Goal: Understand process/instructions: Learn about a topic

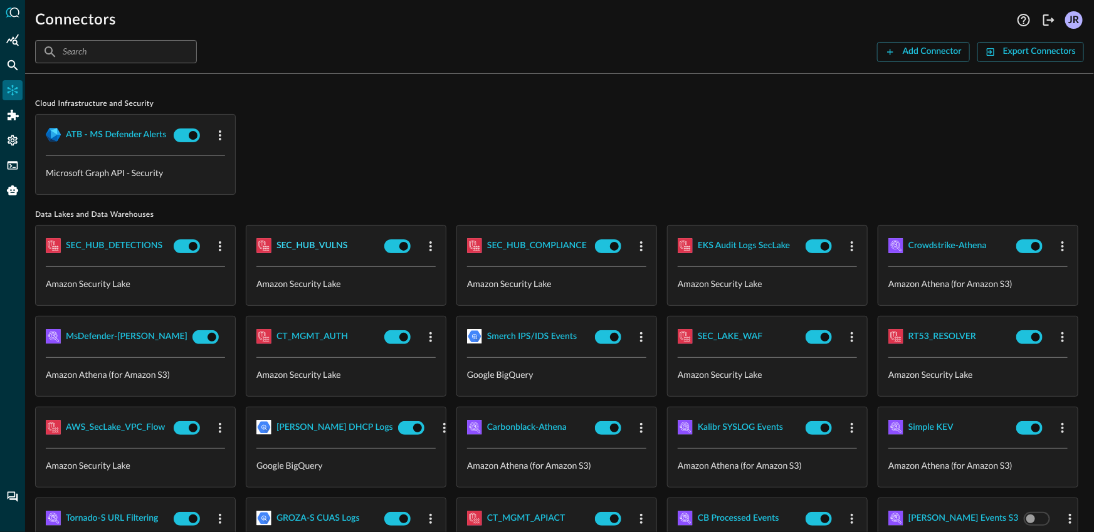
click at [339, 253] on button "SEC_HUB_VULNS" at bounding box center [311, 246] width 71 height 20
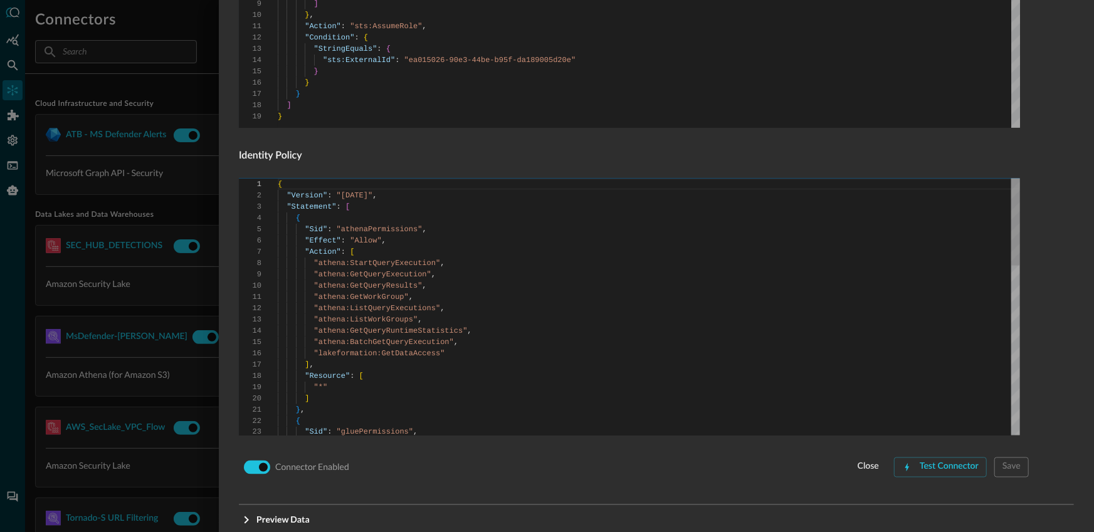
scroll to position [823, 0]
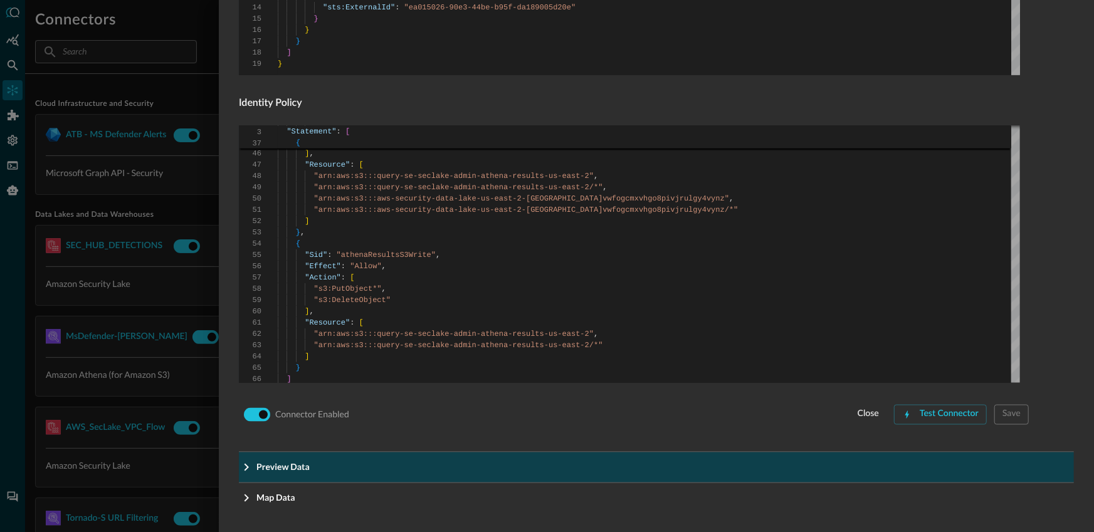
click at [321, 461] on span "Preview Data" at bounding box center [660, 467] width 808 height 13
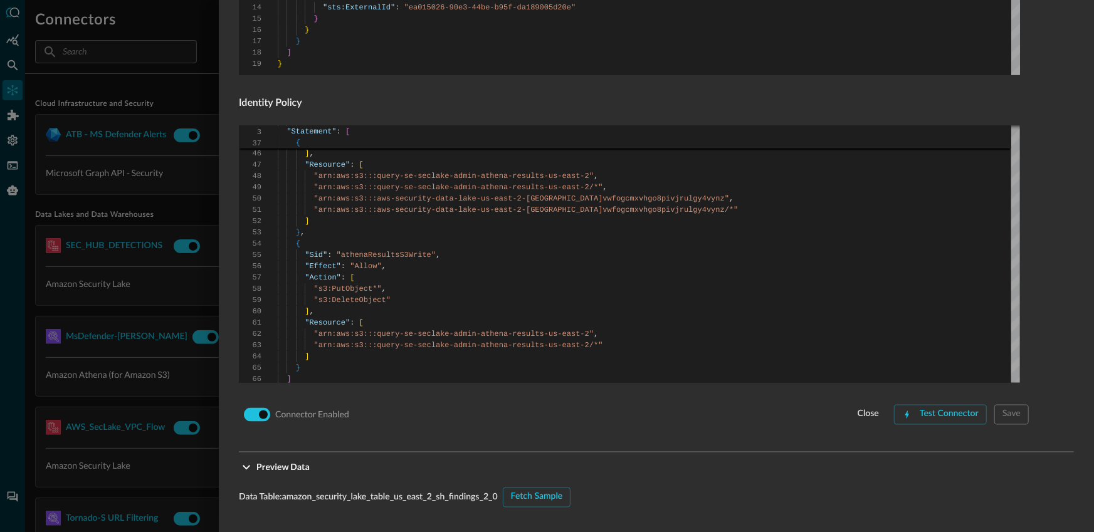
click at [537, 501] on div "Fetch Sample" at bounding box center [537, 498] width 52 height 16
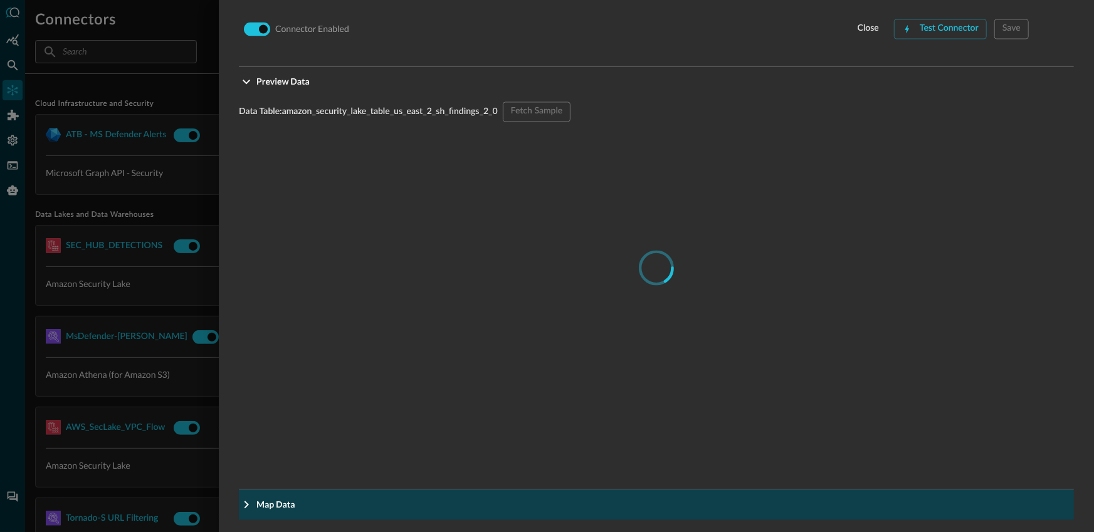
click at [364, 493] on button "Map Data" at bounding box center [656, 505] width 835 height 30
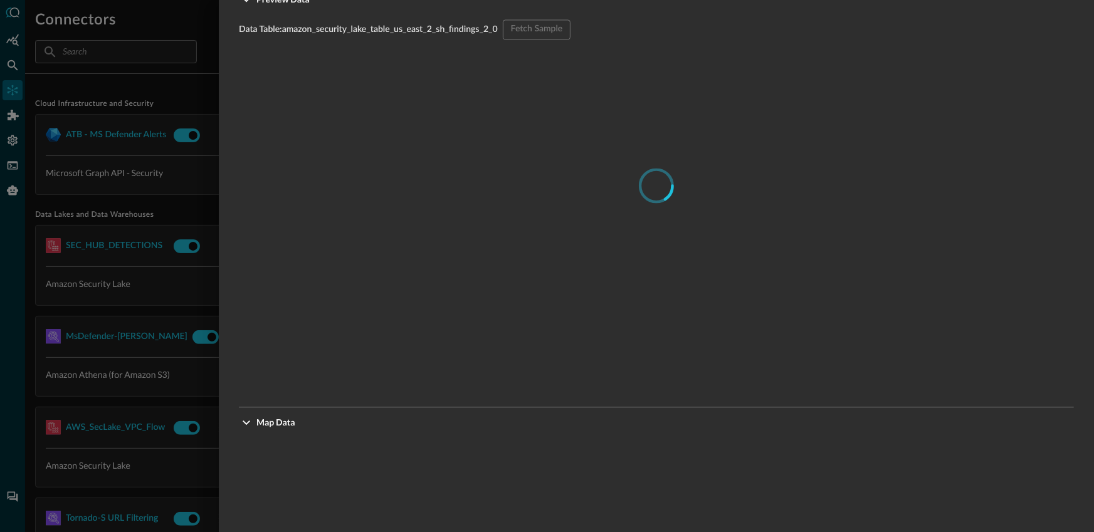
scroll to position [1528, 0]
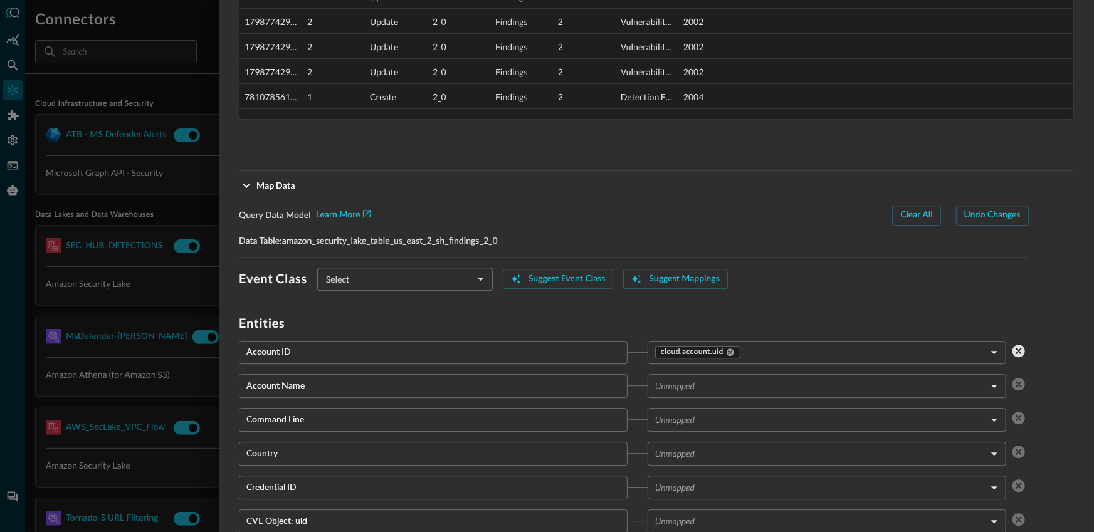
type input "CLASS_VULNERABILITY_FINDING"
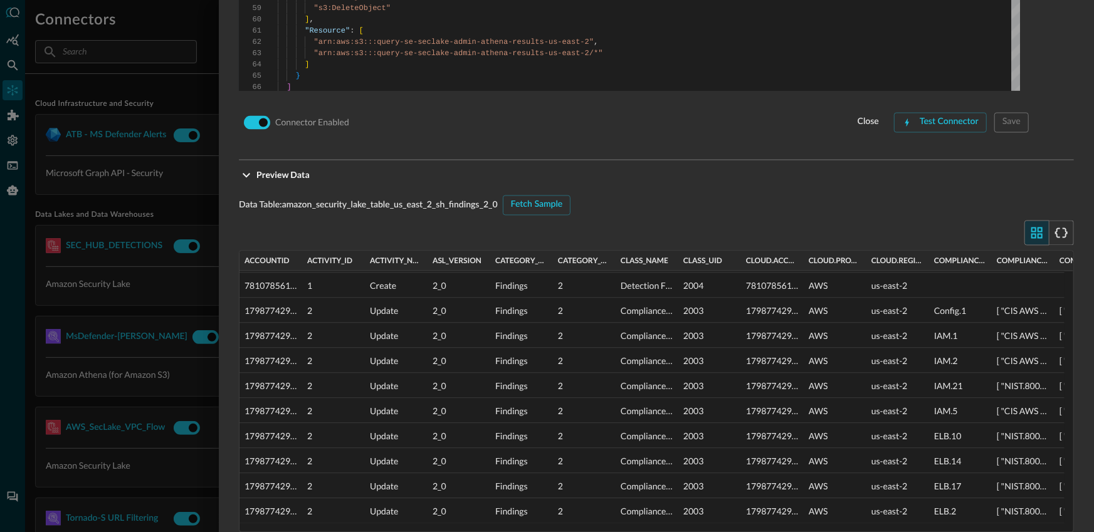
scroll to position [1113, 0]
click at [162, 275] on div at bounding box center [547, 266] width 1094 height 532
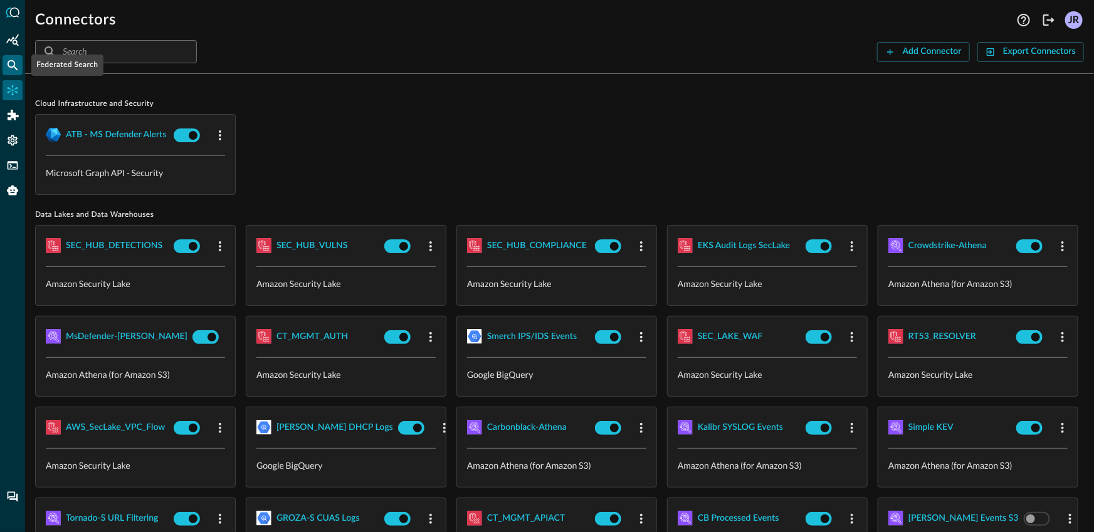
click at [11, 67] on icon "Federated Search" at bounding box center [13, 65] width 11 height 11
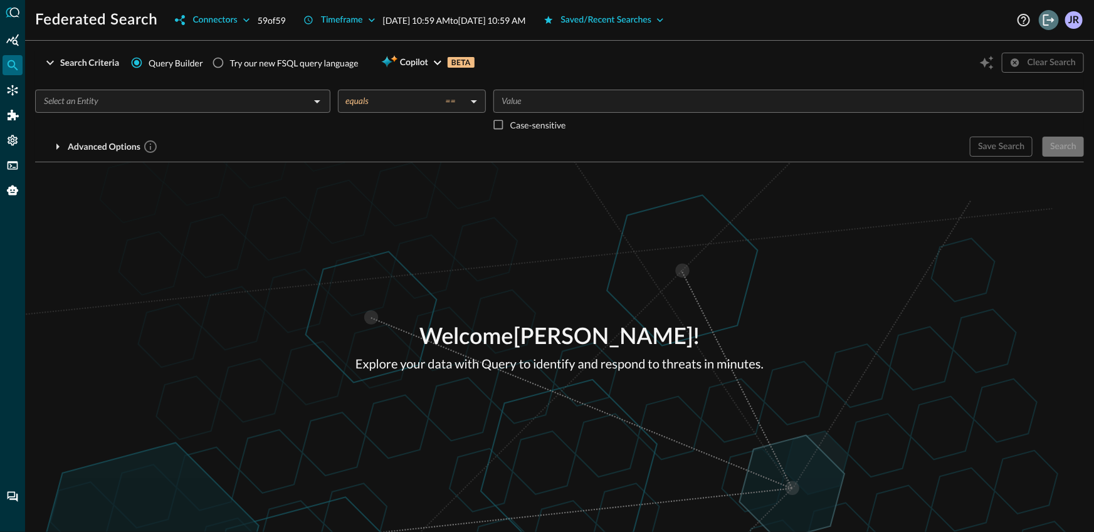
click at [1051, 27] on icon "Logout" at bounding box center [1048, 20] width 15 height 15
